Goal: Information Seeking & Learning: Learn about a topic

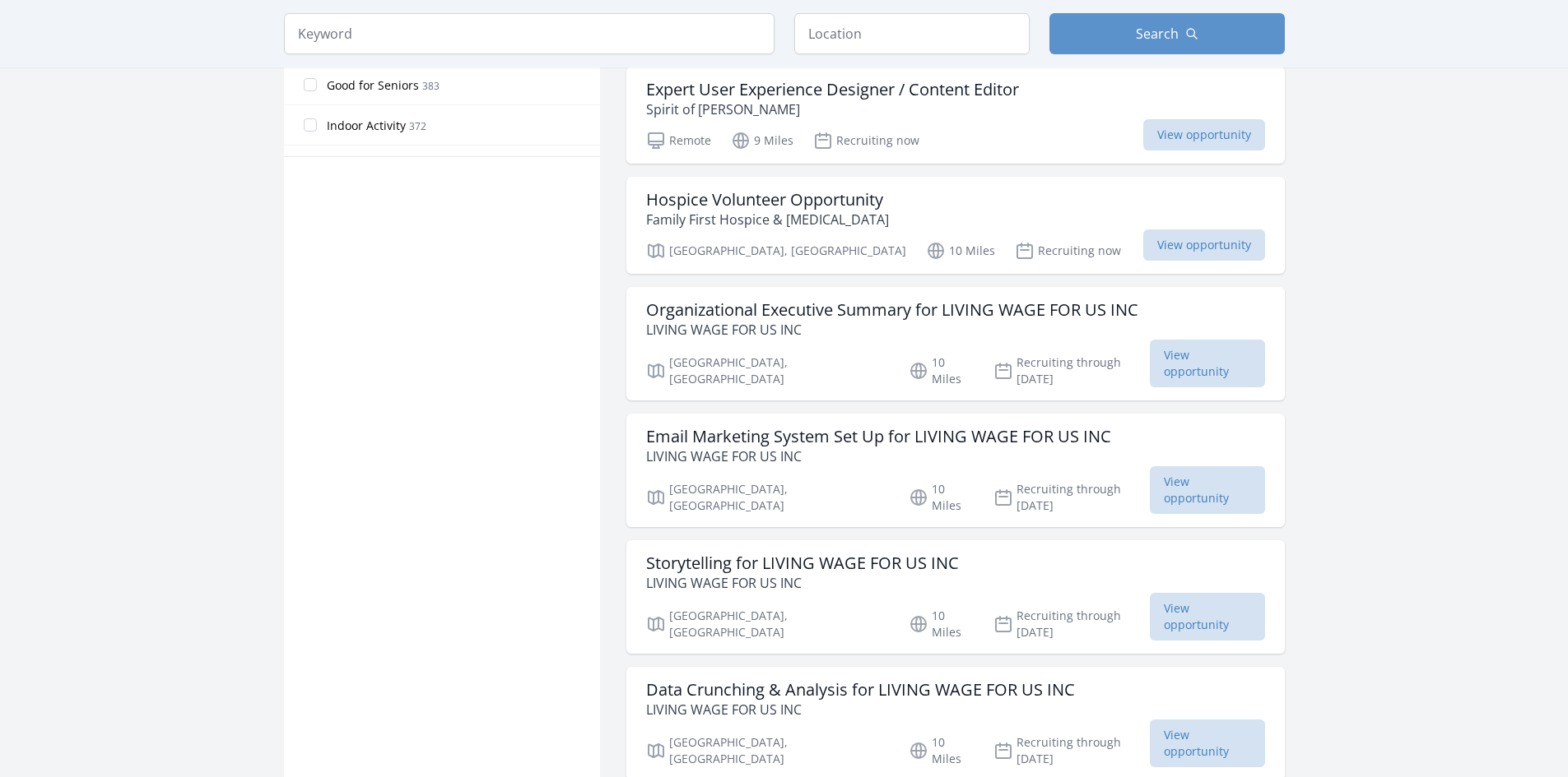
scroll to position [987, 0]
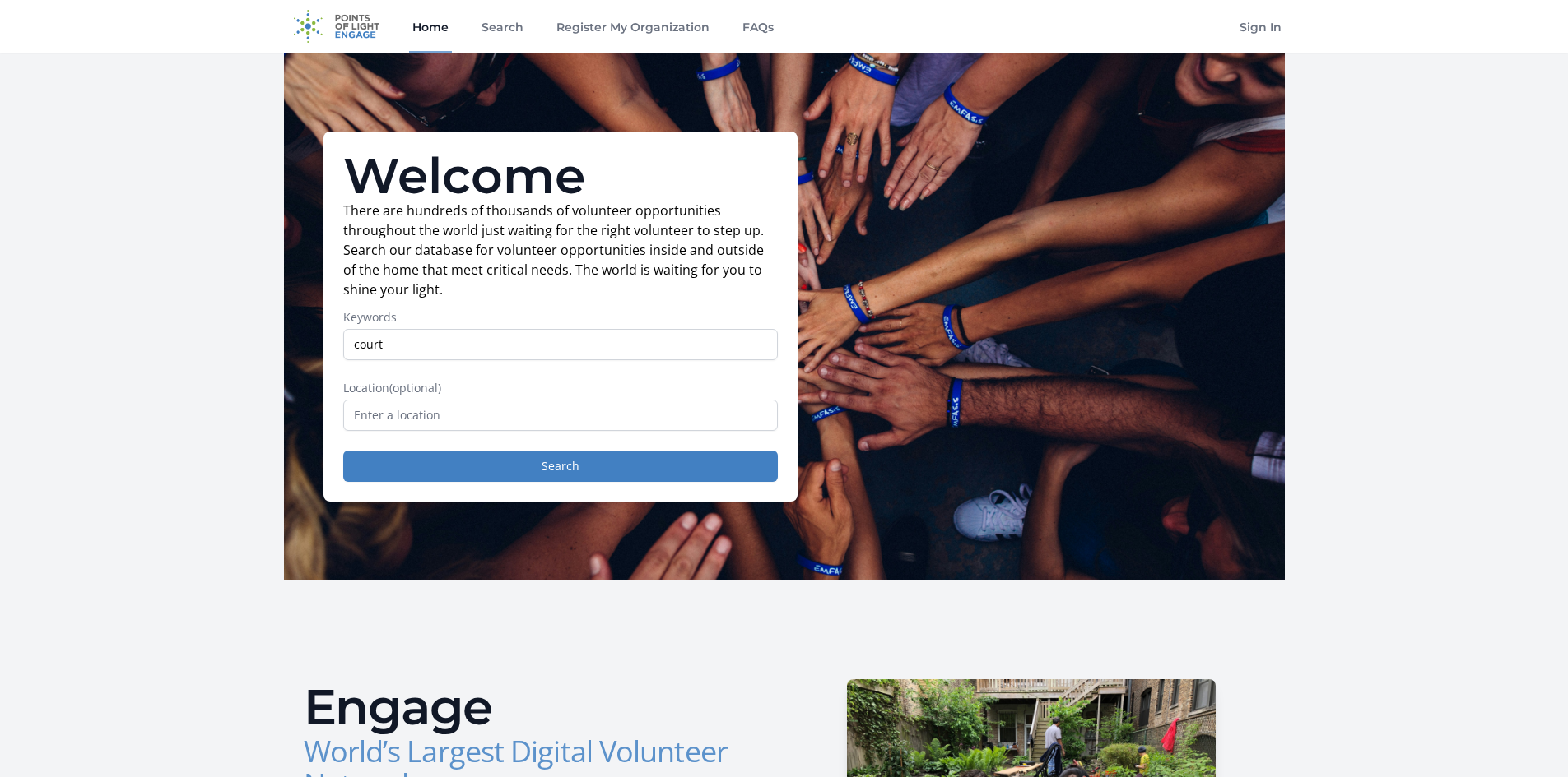
type input "court"
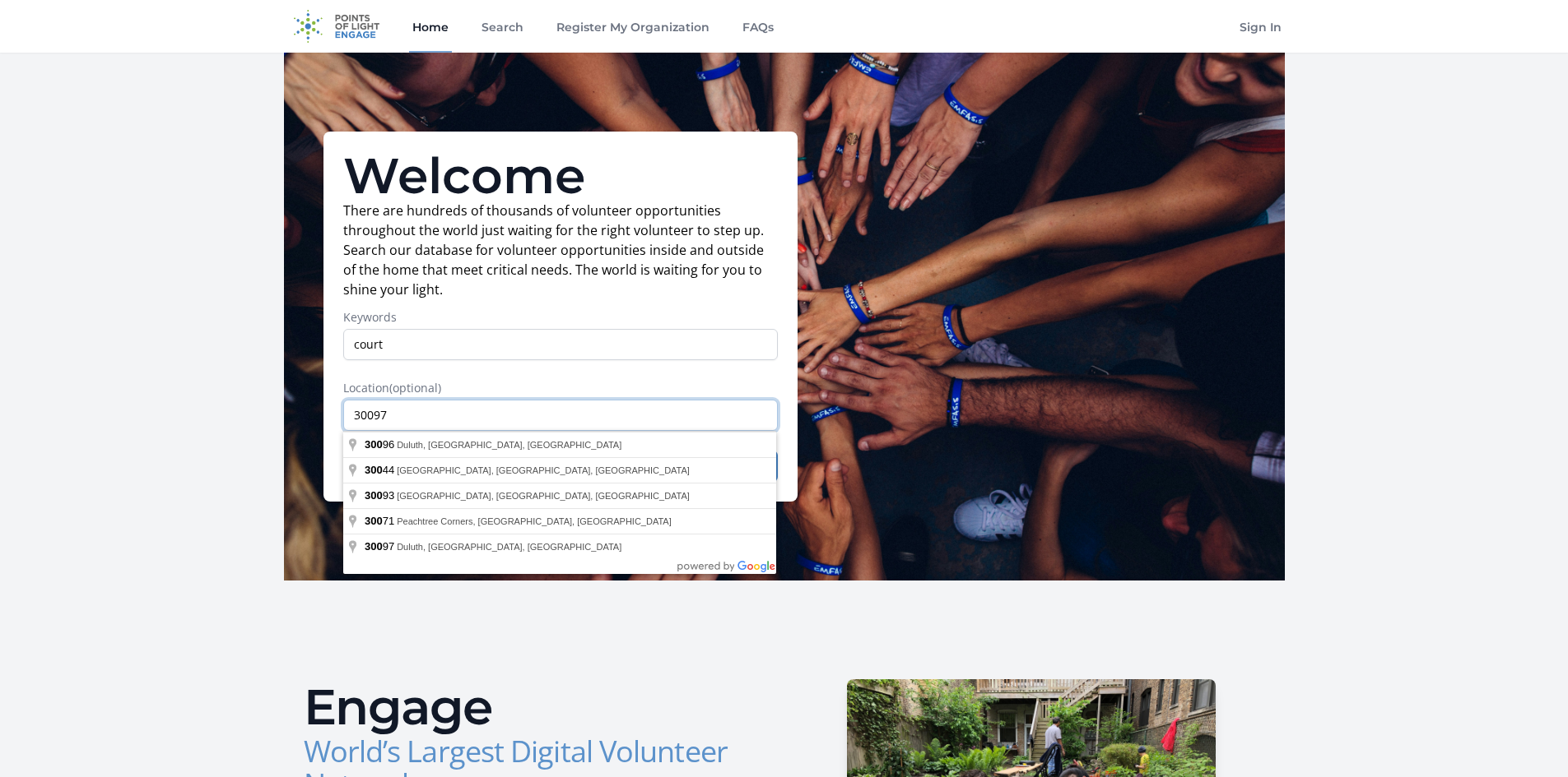
type input "30097"
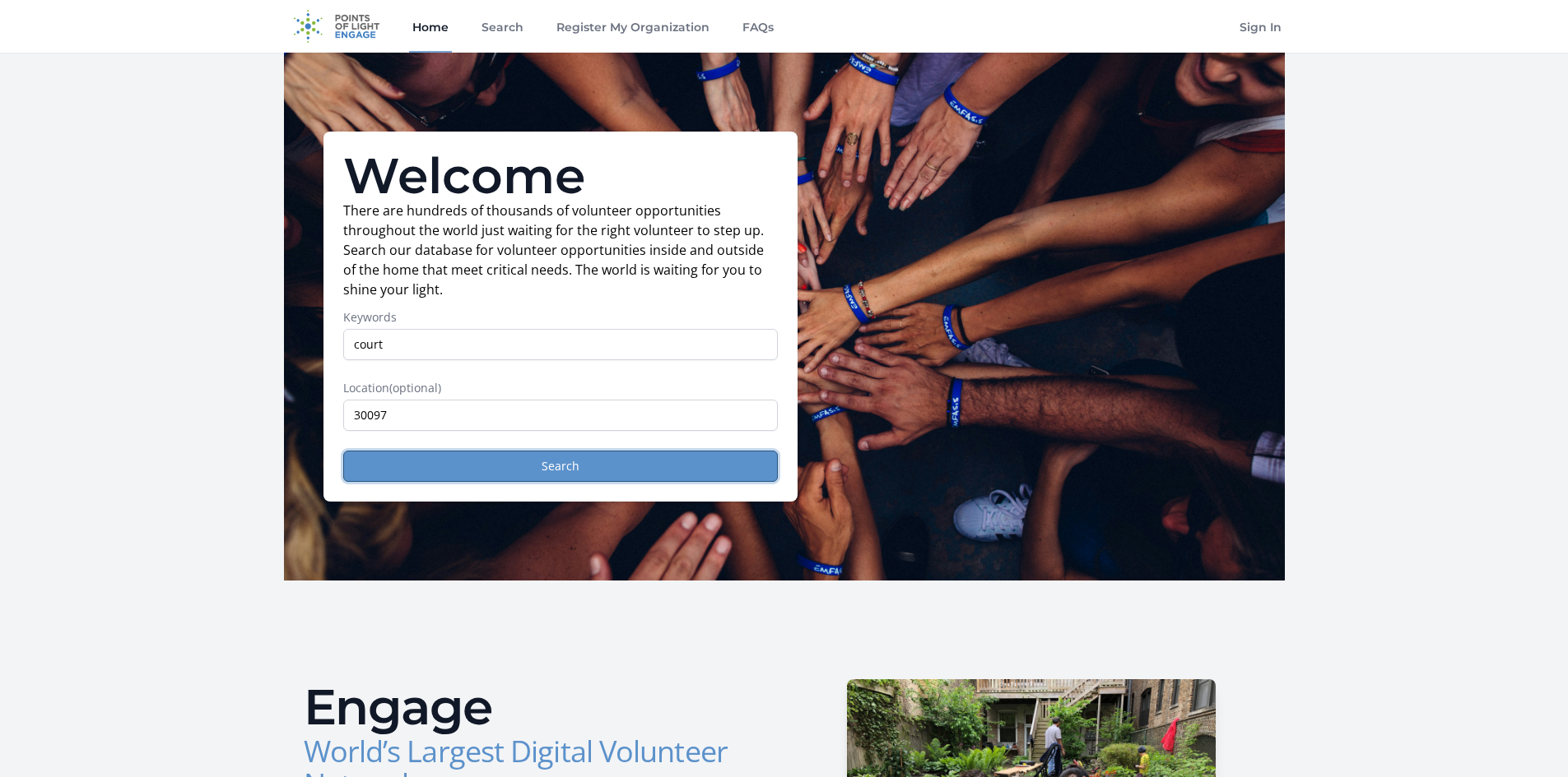
click at [493, 458] on button "Search" at bounding box center [560, 467] width 434 height 32
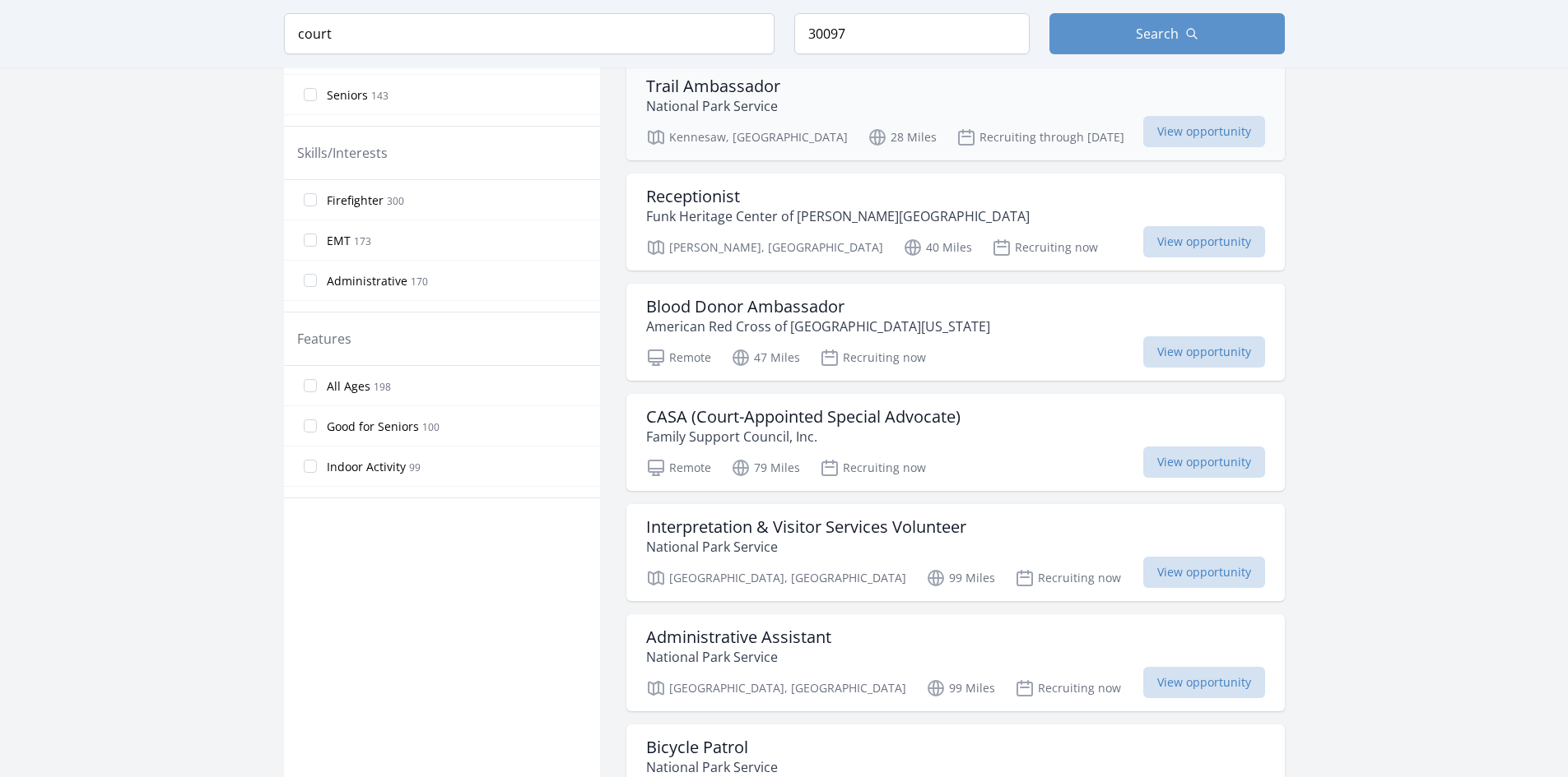
scroll to position [741, 0]
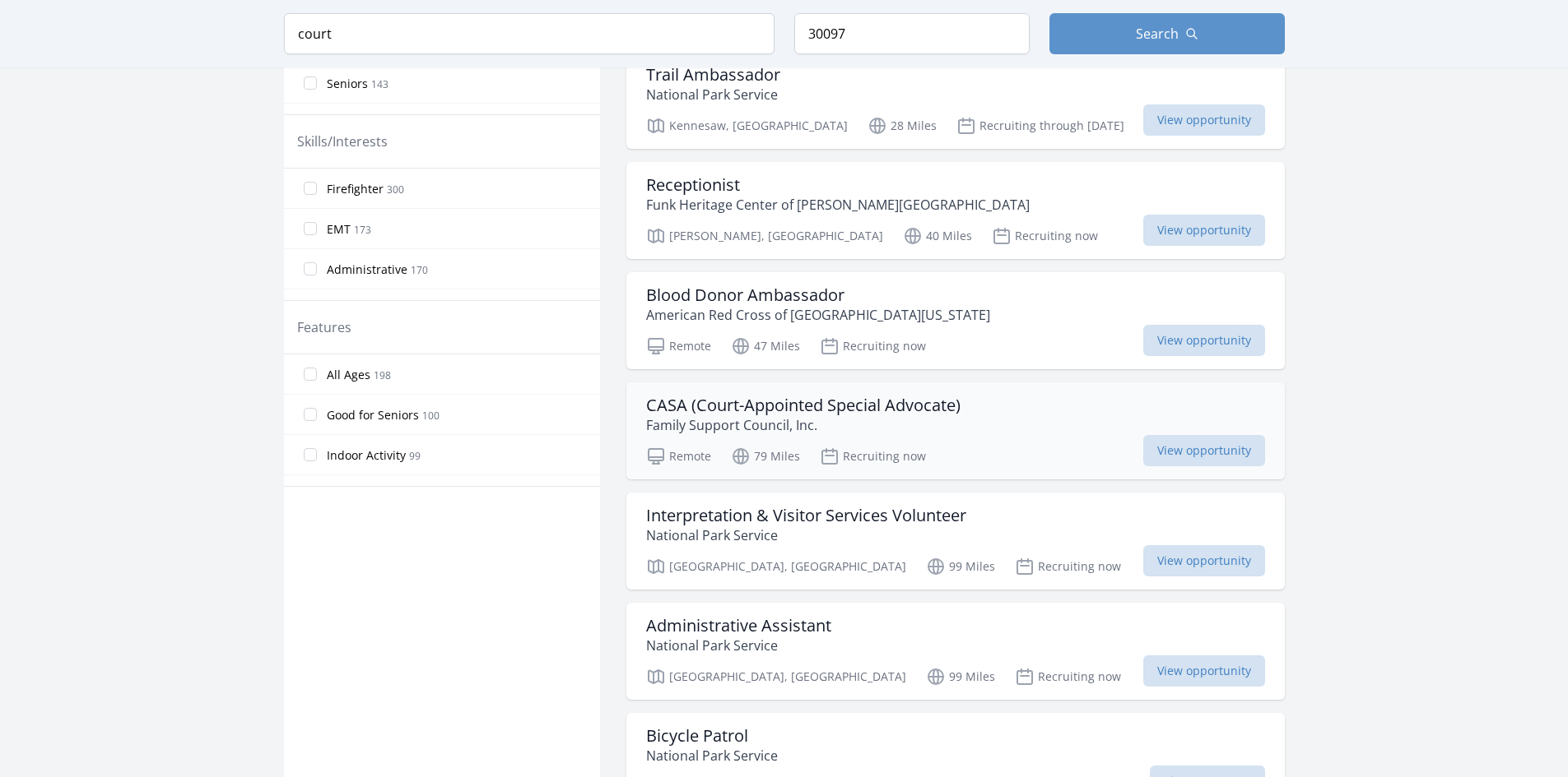
click at [799, 410] on h3 "CASA (Court-Appointed Special Advocate)" at bounding box center [803, 405] width 314 height 20
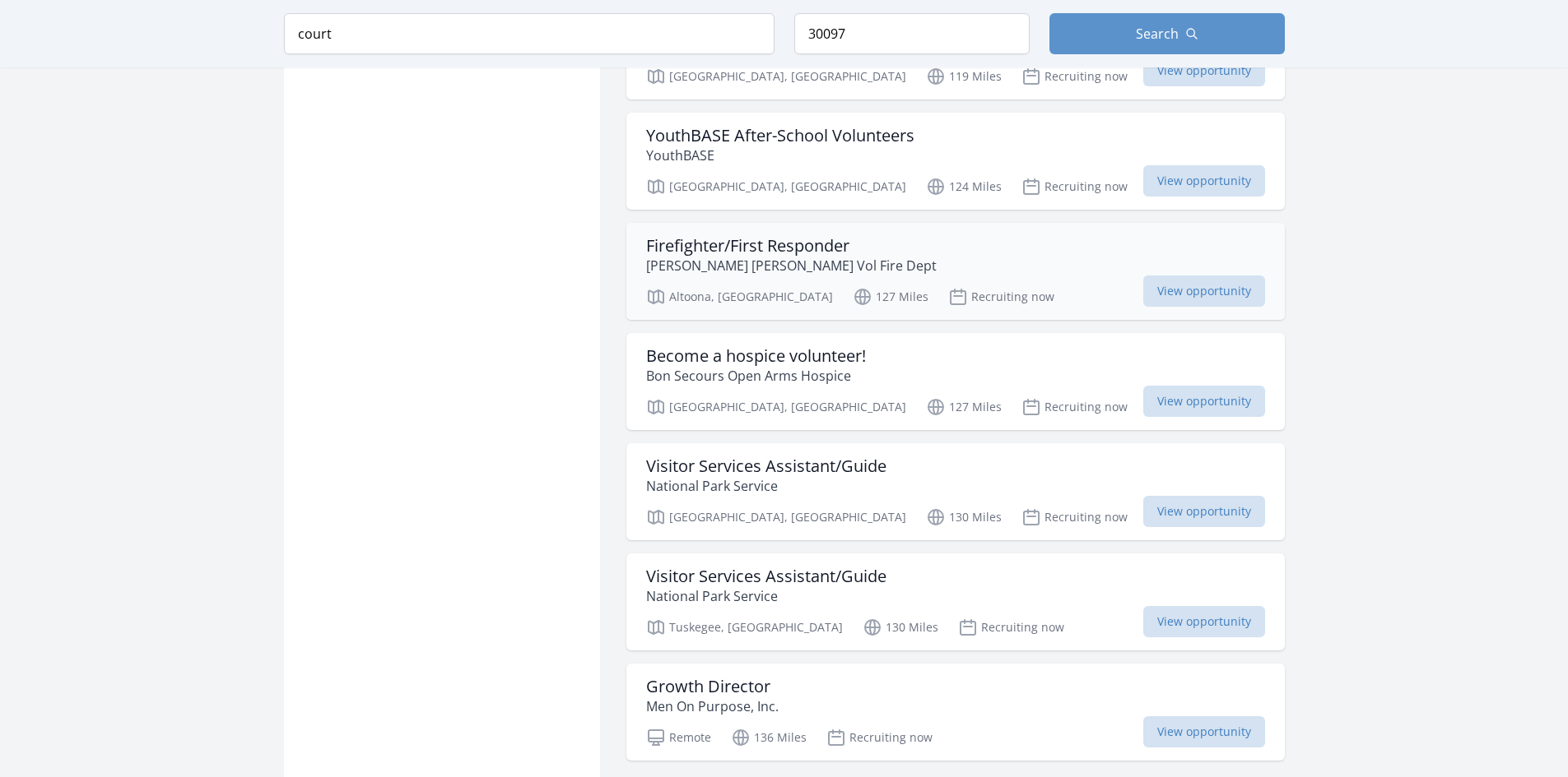
scroll to position [1727, 0]
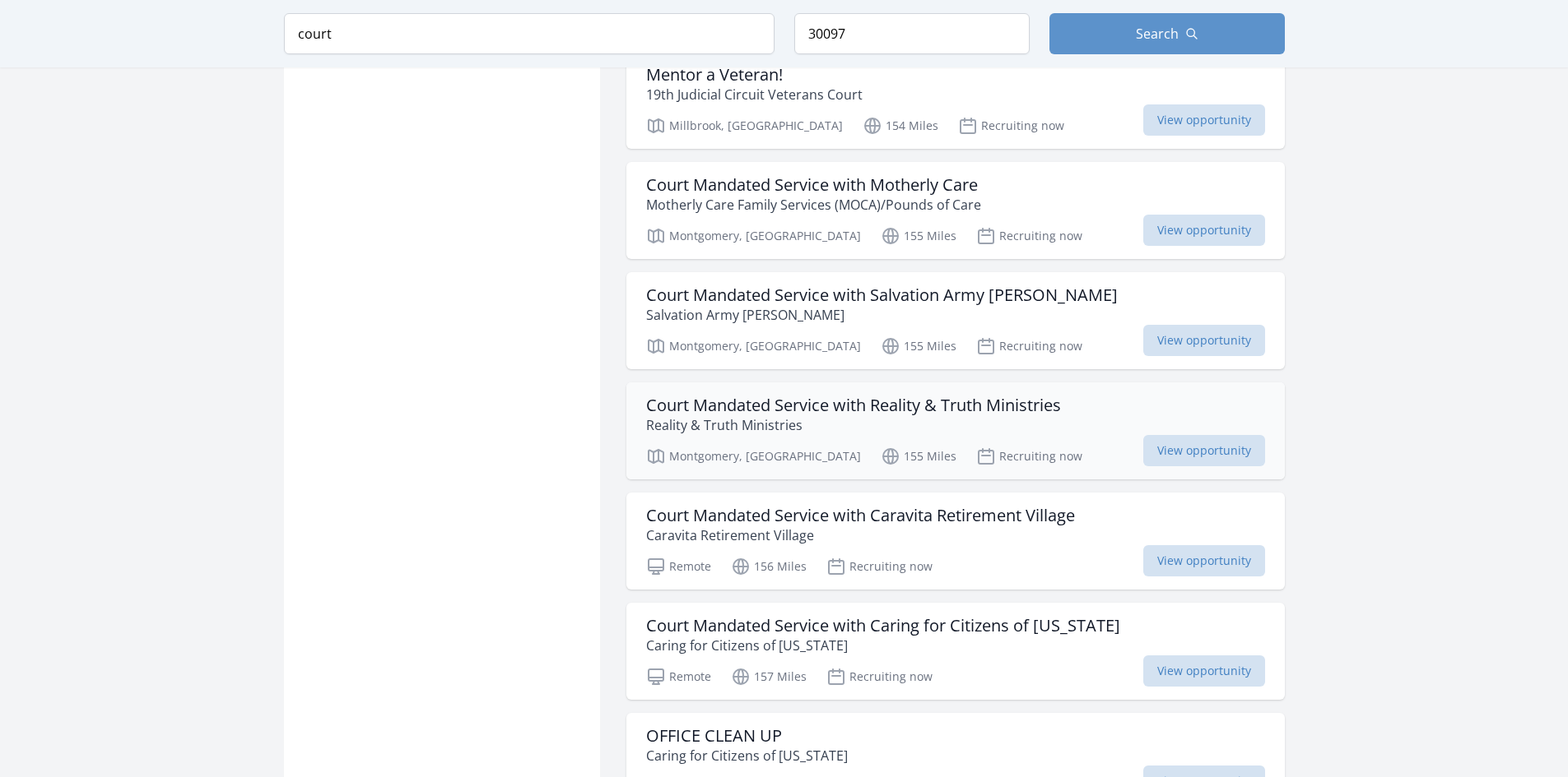
scroll to position [3208, 0]
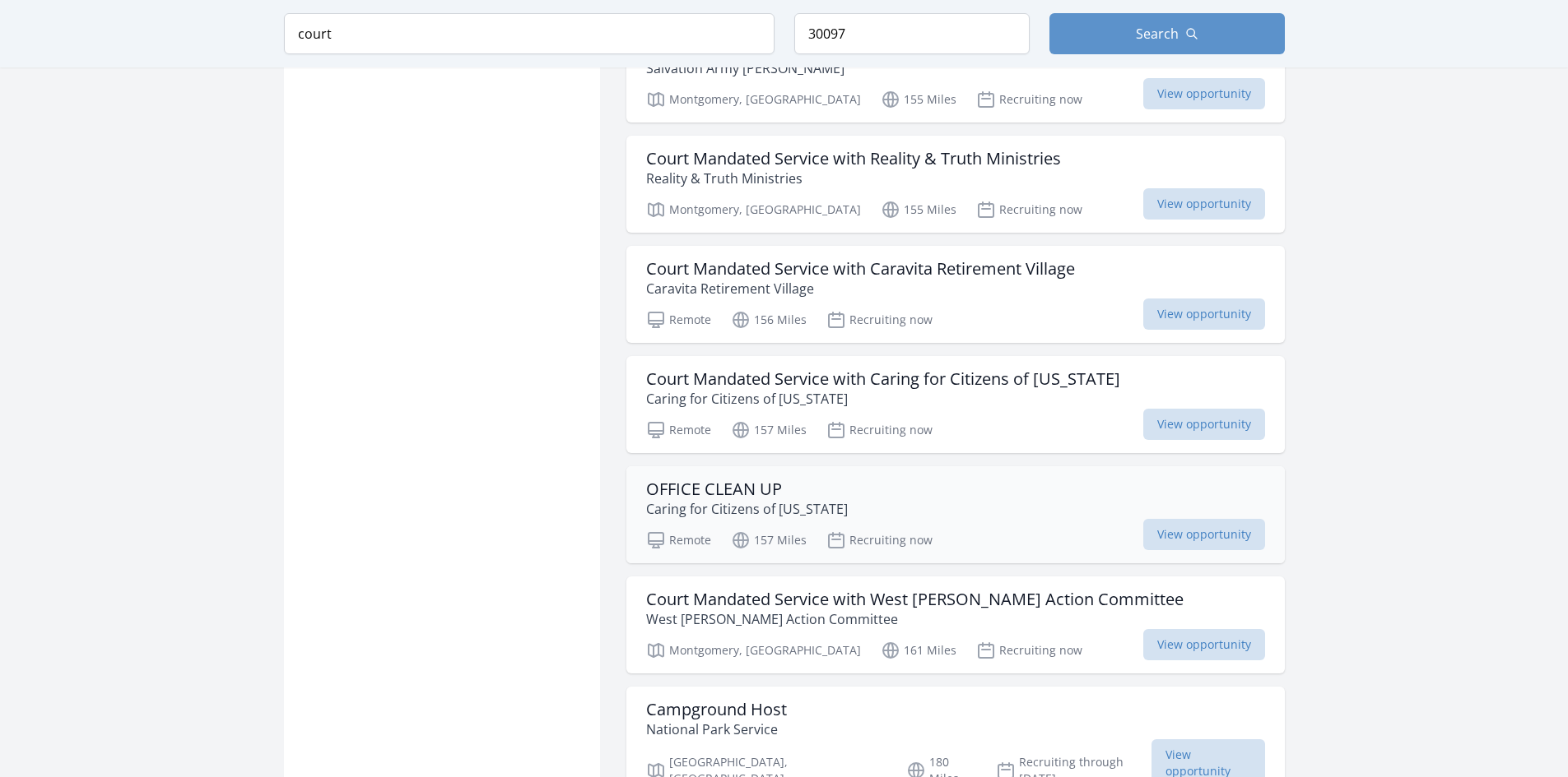
click at [945, 480] on div "OFFICE CLEAN UP Caring for Citizens of Alabama" at bounding box center [956, 499] width 619 height 39
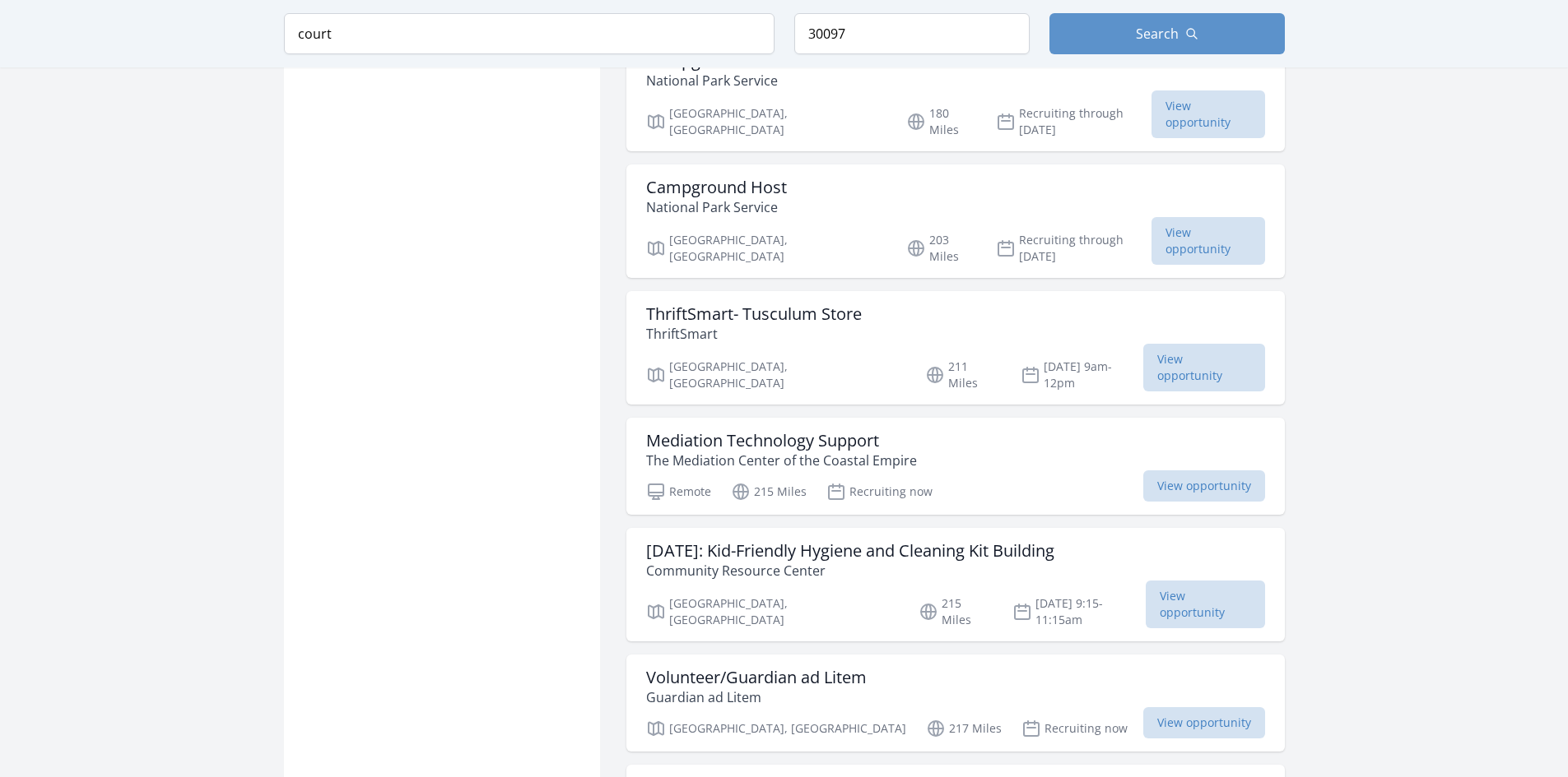
scroll to position [3865, 0]
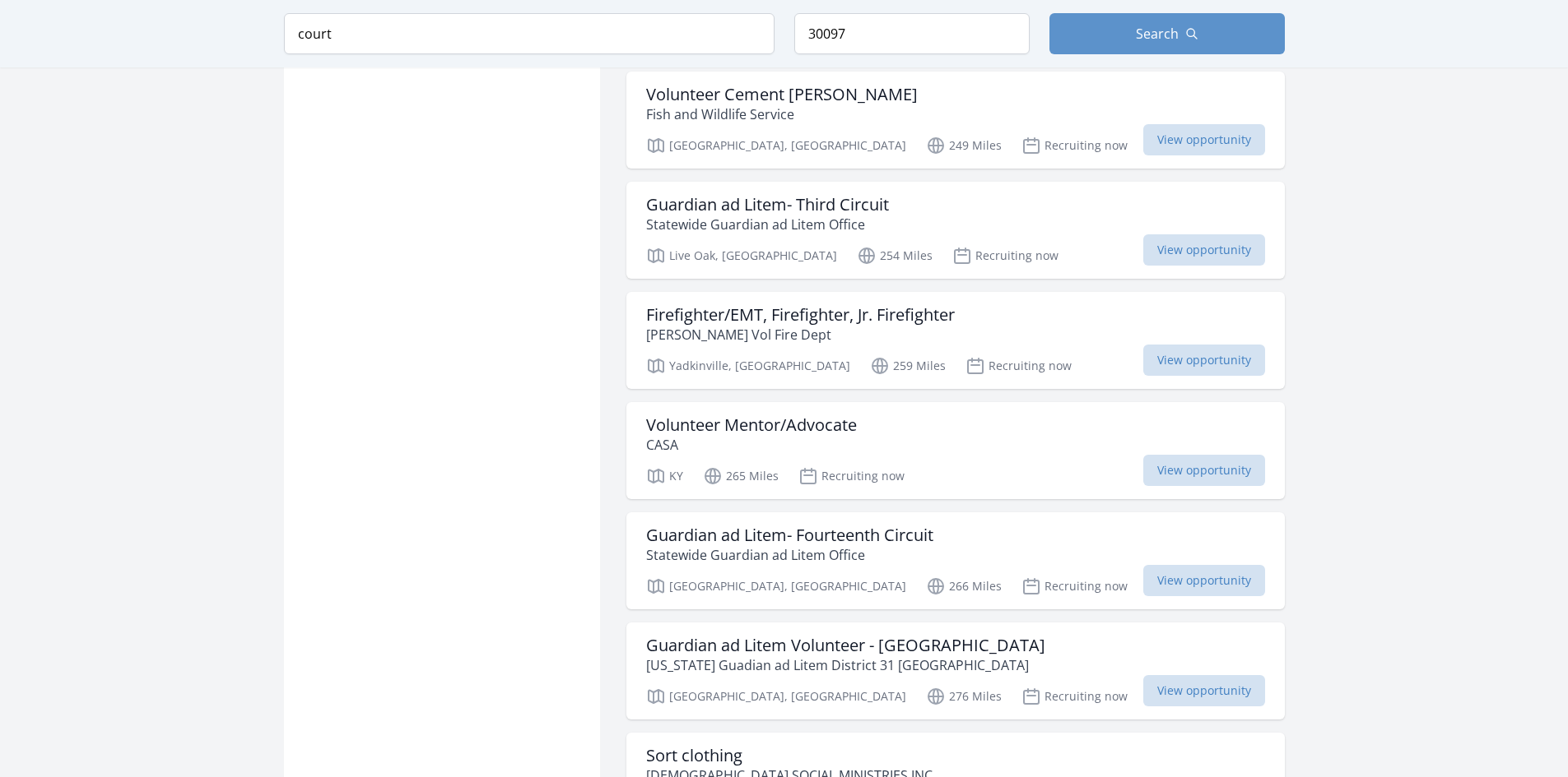
scroll to position [6168, 0]
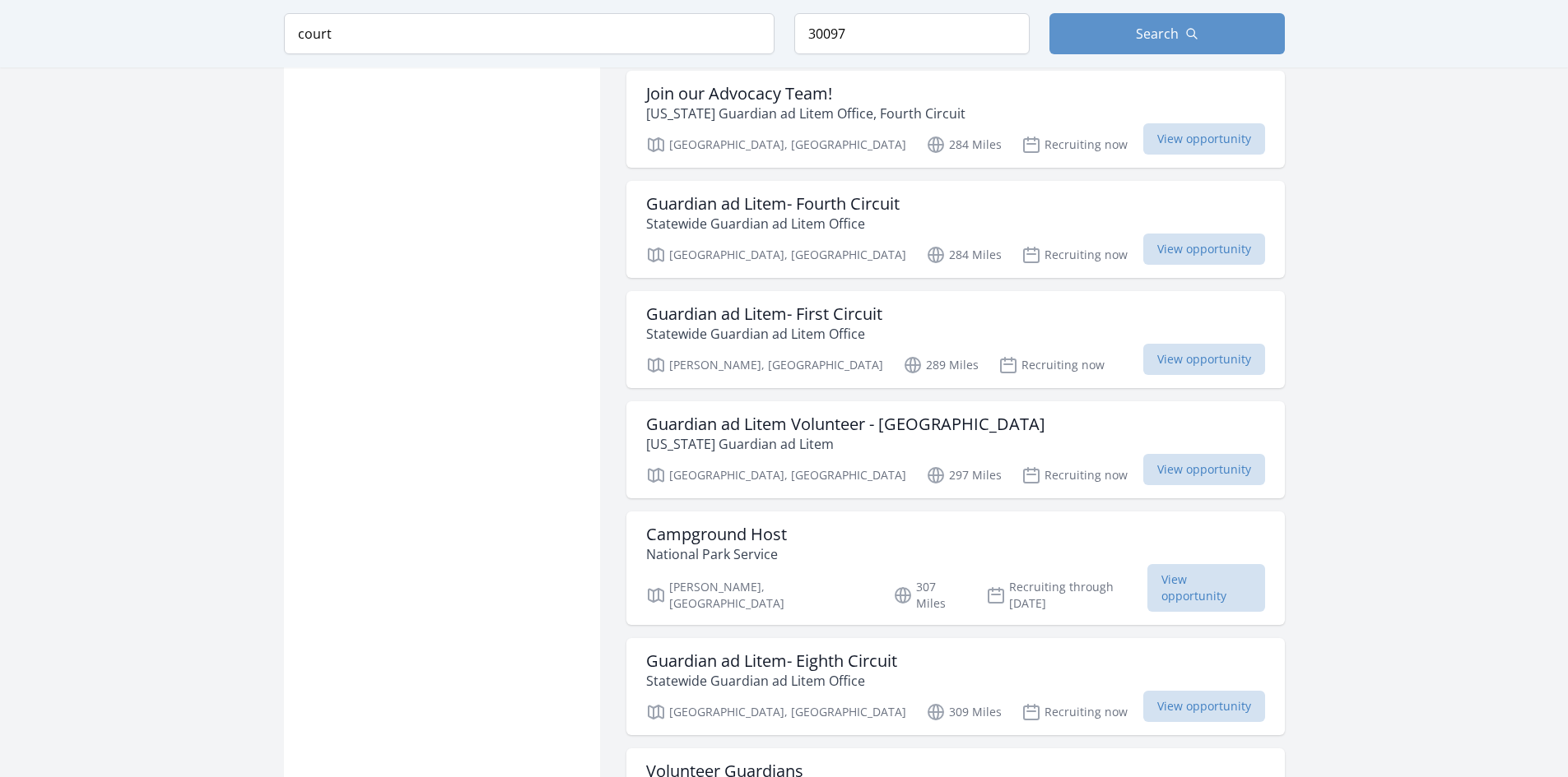
scroll to position [6991, 0]
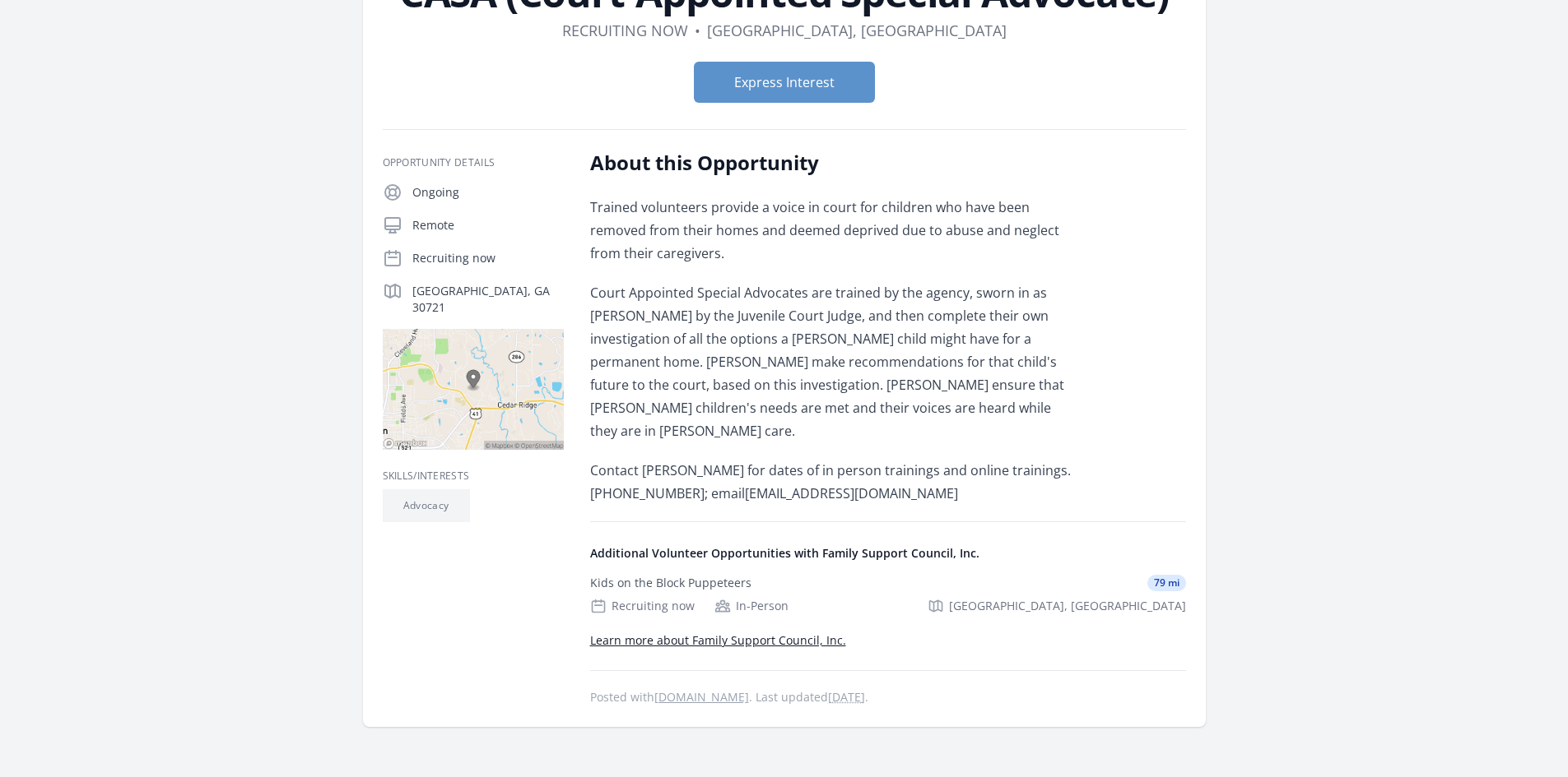
scroll to position [165, 0]
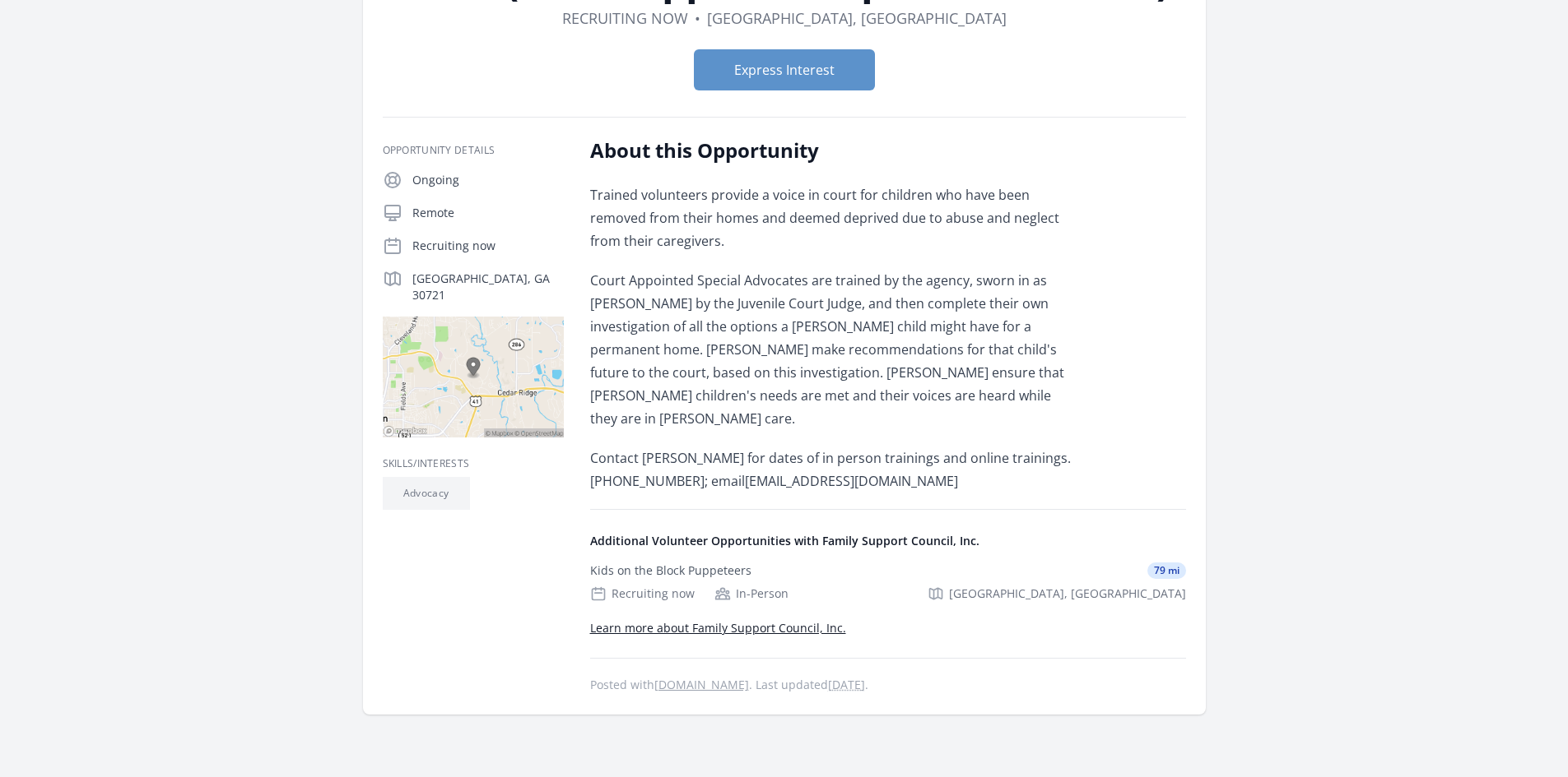
click at [1007, 119] on div "Opportunity Details Ongoing Remote Recruiting now Dalton, GA 30721" at bounding box center [785, 405] width 804 height 579
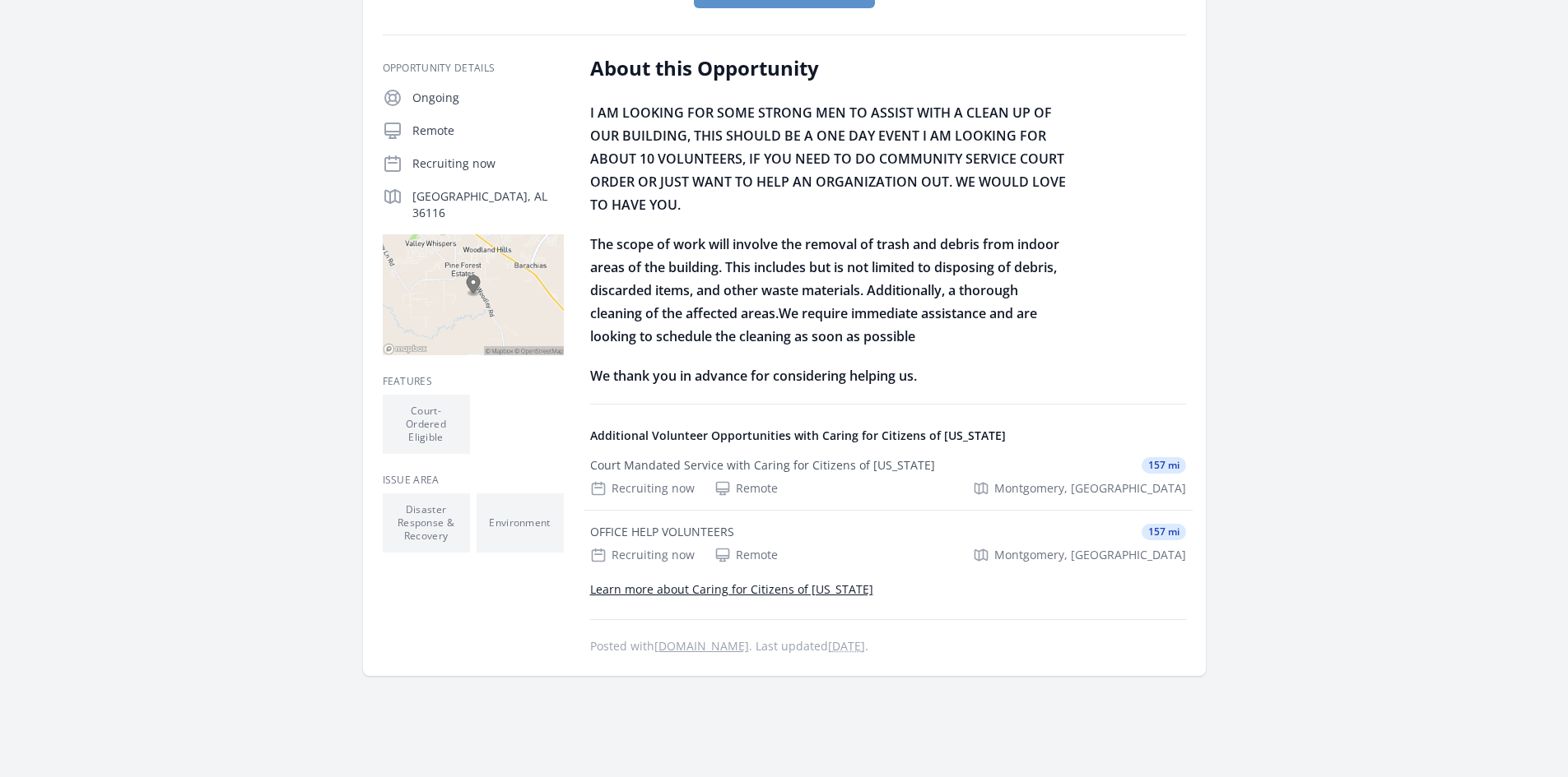
scroll to position [329, 0]
